Goal: Task Accomplishment & Management: Manage account settings

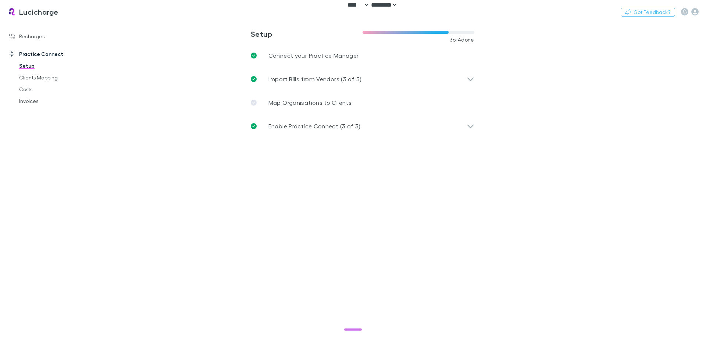
select select "****"
click at [30, 35] on link "Recharges" at bounding box center [50, 37] width 98 height 12
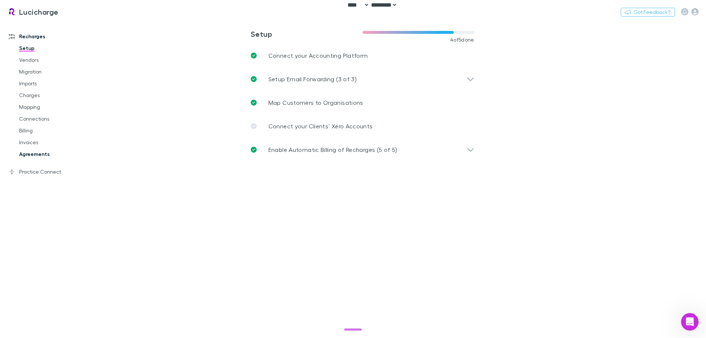
click at [39, 156] on link "Agreements" at bounding box center [56, 154] width 88 height 12
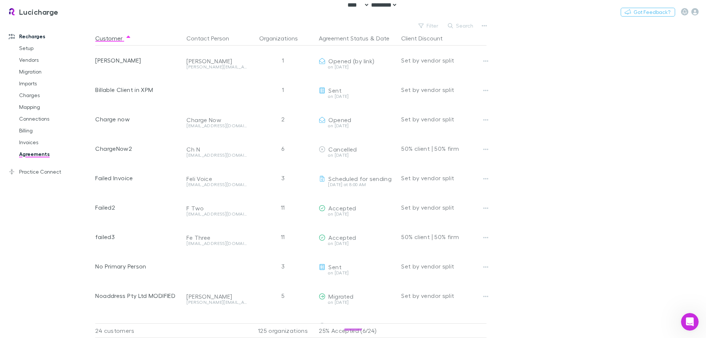
drag, startPoint x: 652, startPoint y: 131, endPoint x: 572, endPoint y: 178, distance: 92.5
click at [652, 131] on main "Filter Search Customer Contact Person Organizations Agreement Status & Date Cli…" at bounding box center [400, 180] width 611 height 318
click at [17, 205] on div "Recharges Setup Vendors Migration Imports Charges Mapping Connections Billing I…" at bounding box center [50, 177] width 101 height 309
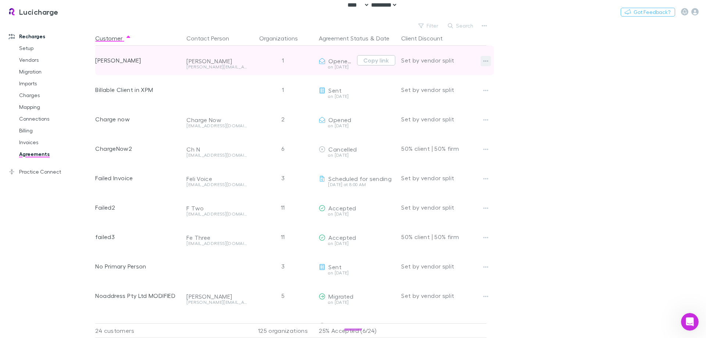
click at [487, 60] on icon "button" at bounding box center [485, 61] width 5 height 6
